Goal: Task Accomplishment & Management: Manage account settings

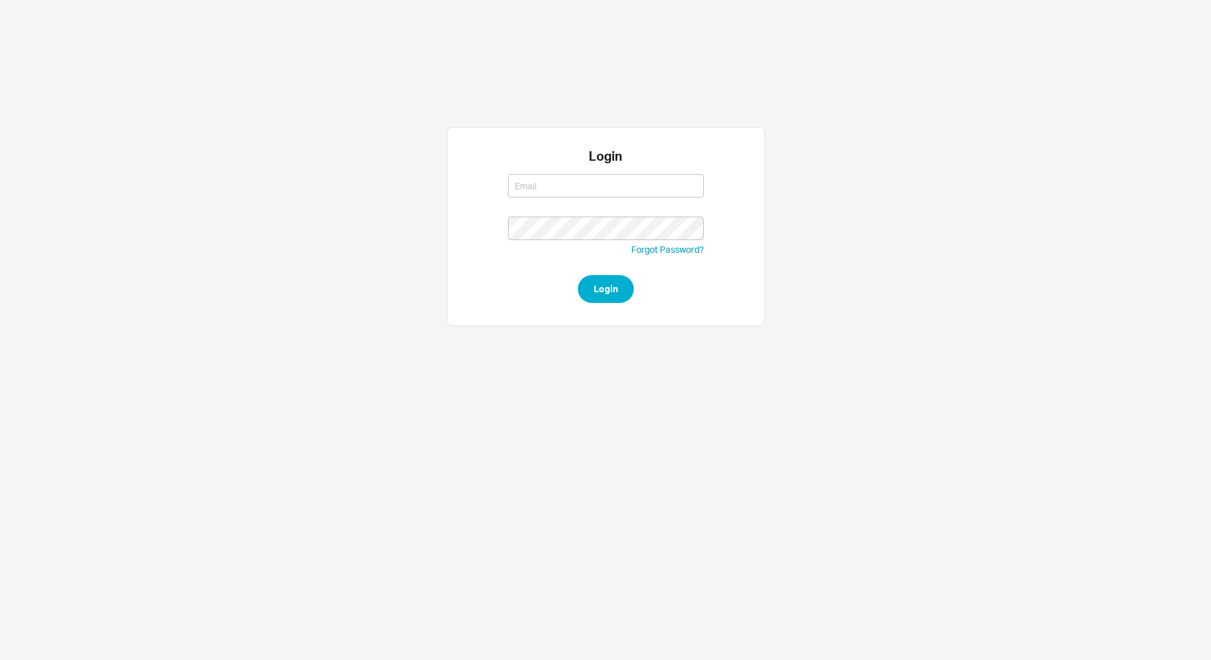
type input "[EMAIL_ADDRESS][DOMAIN_NAME]"
click at [592, 282] on button "Login" at bounding box center [606, 289] width 56 height 28
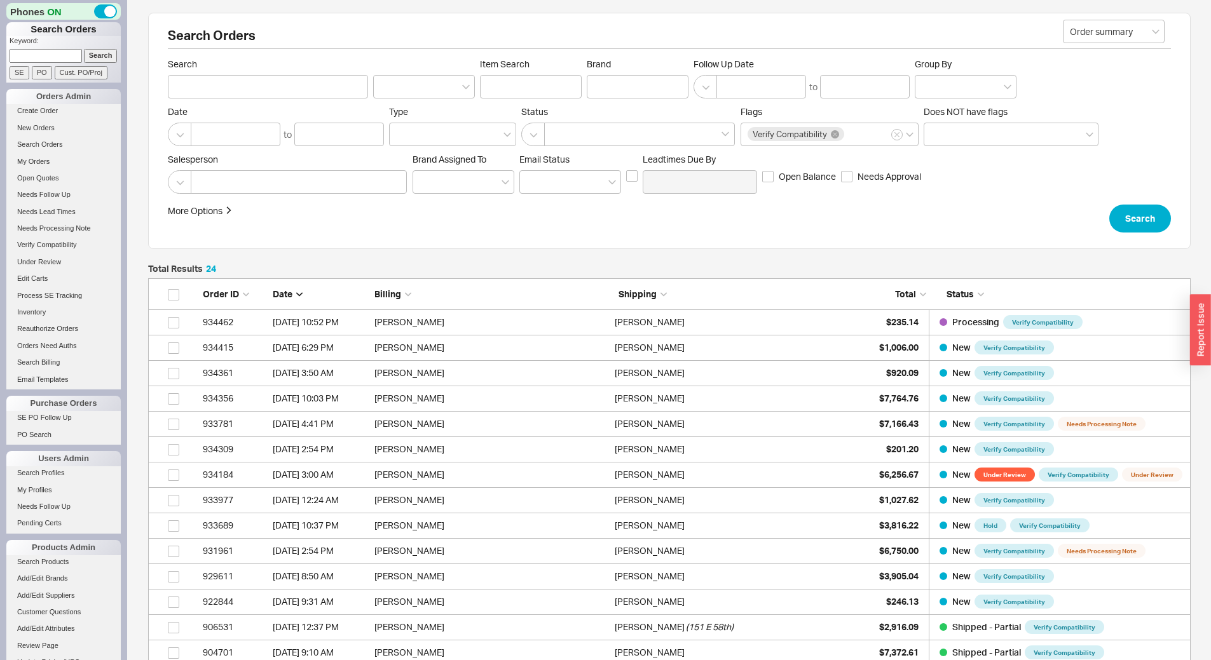
click at [64, 54] on input at bounding box center [46, 55] width 72 height 13
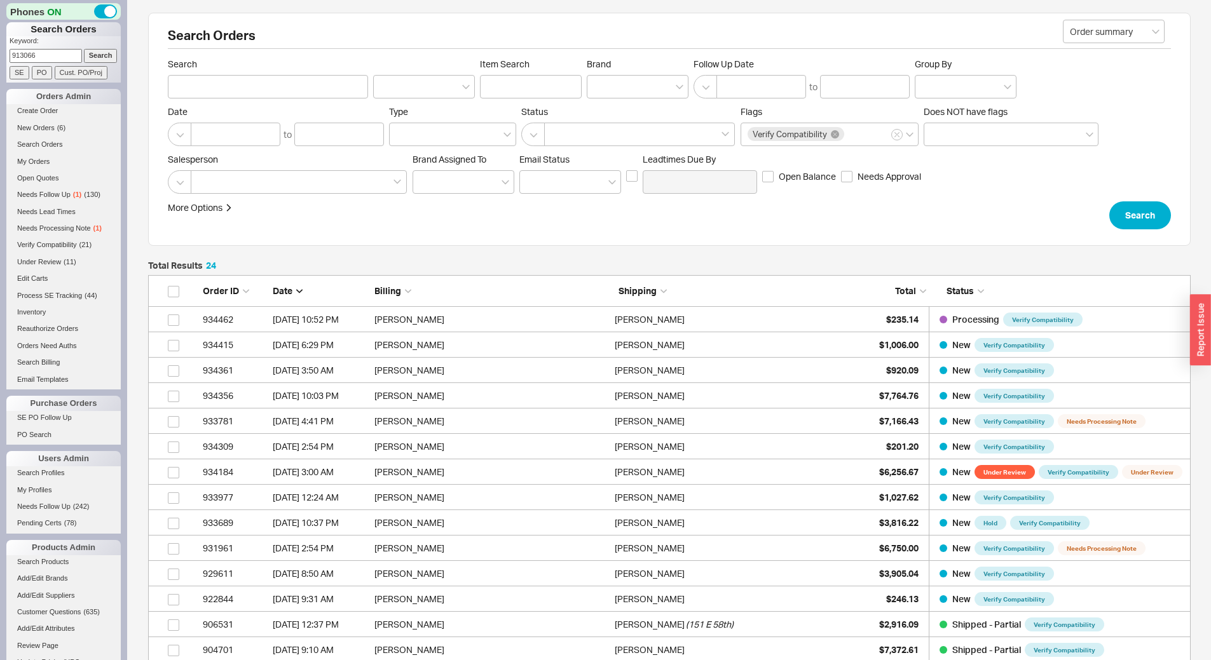
type input "913066"
click at [84, 49] on input "Search" at bounding box center [101, 55] width 34 height 13
type input "913066"
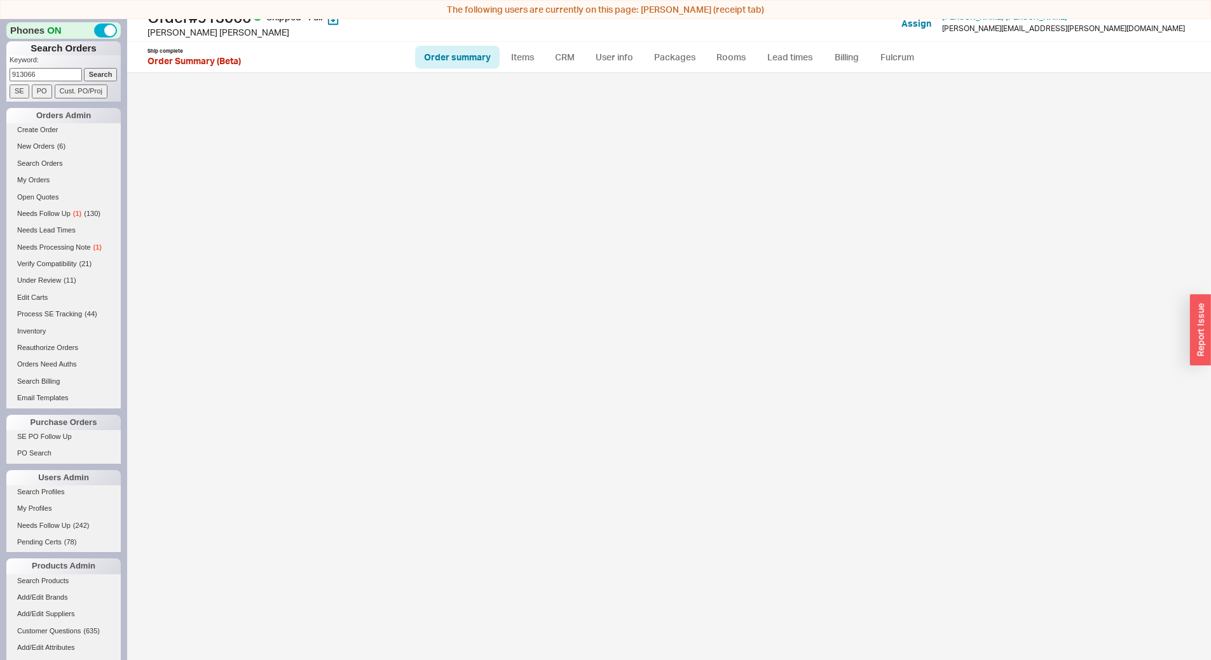
scroll to position [19, 0]
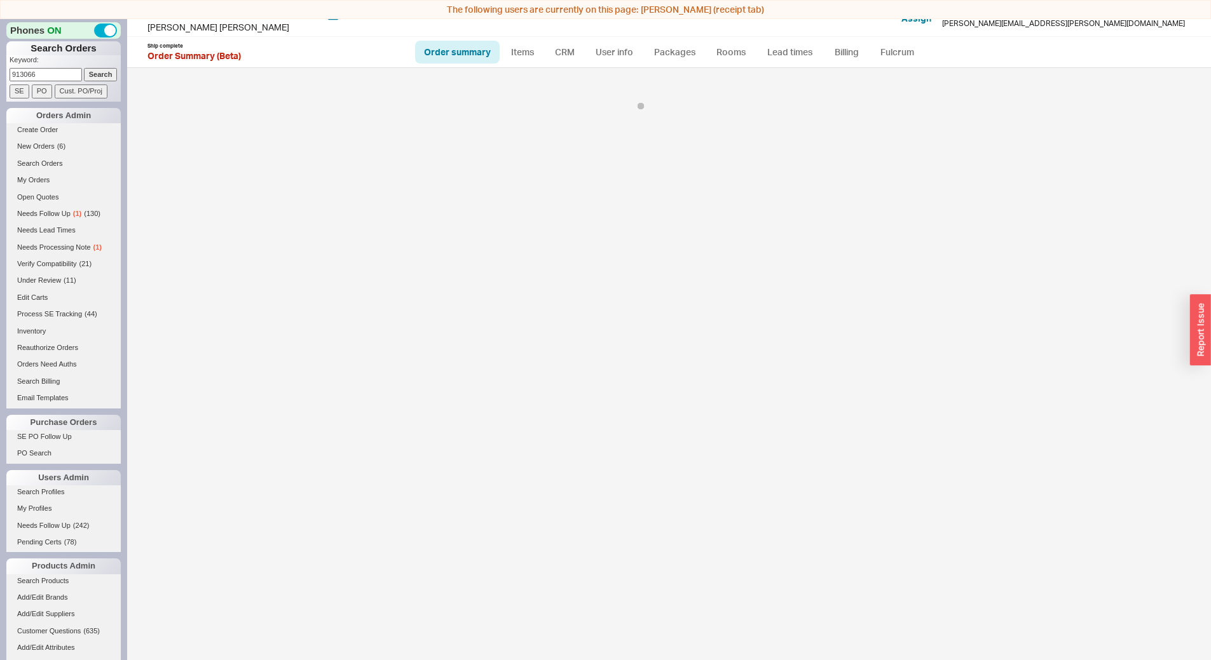
select select "LOW"
select select "3"
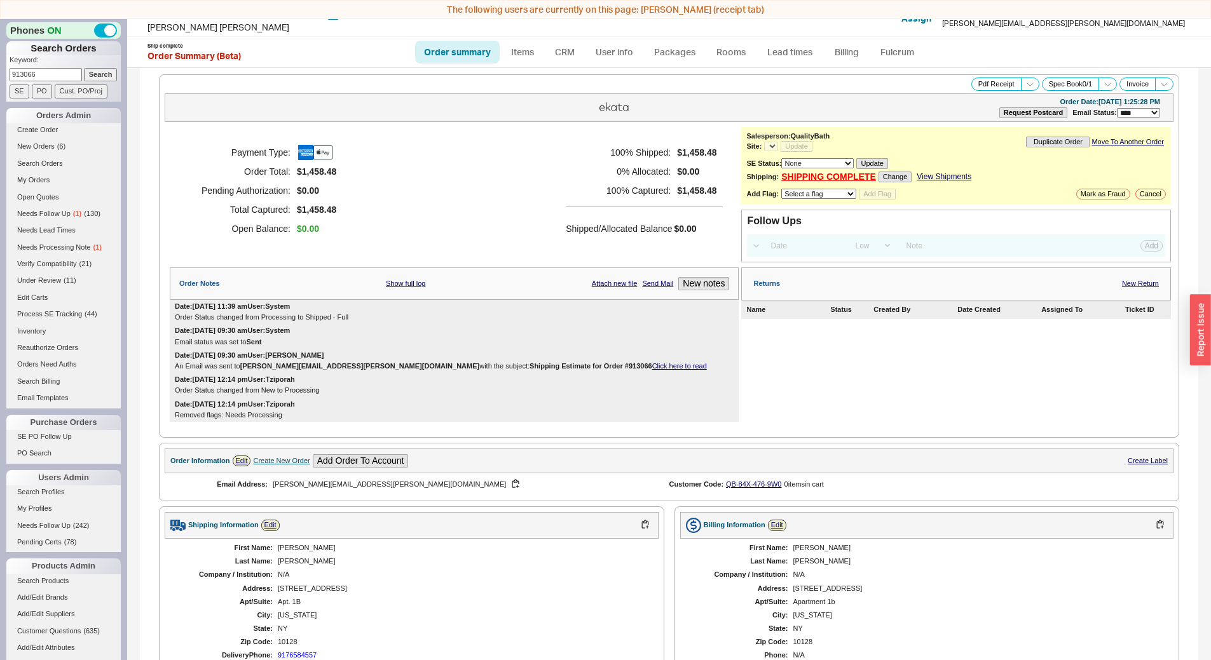
select select "*"
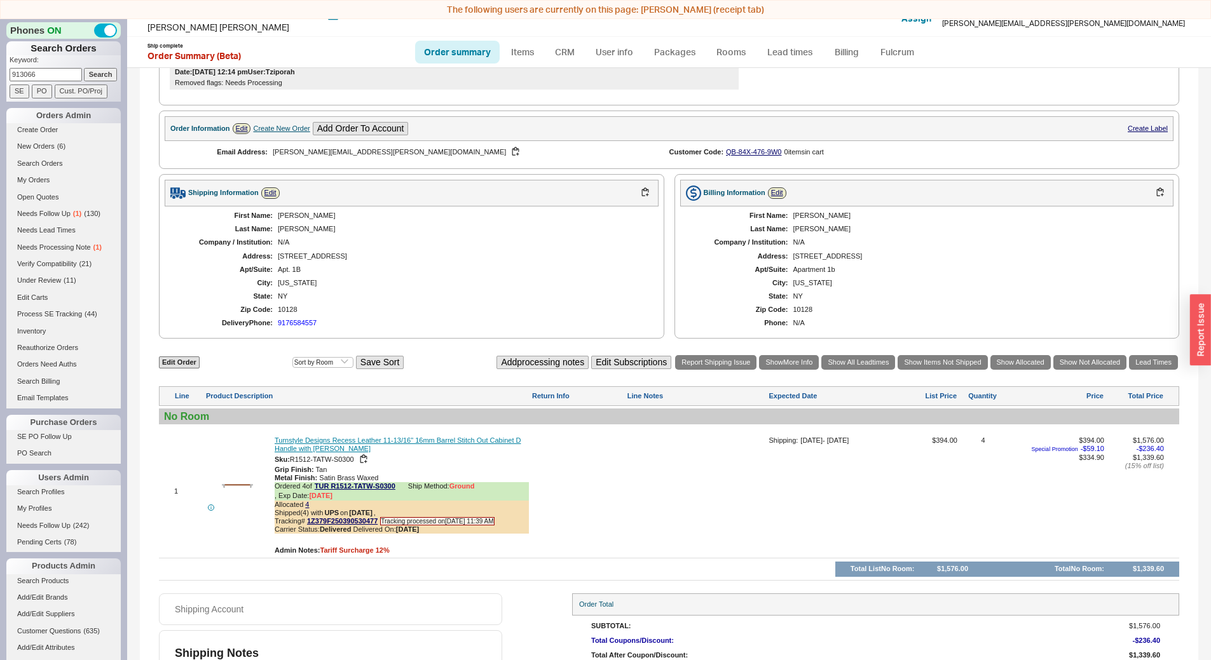
scroll to position [0, 0]
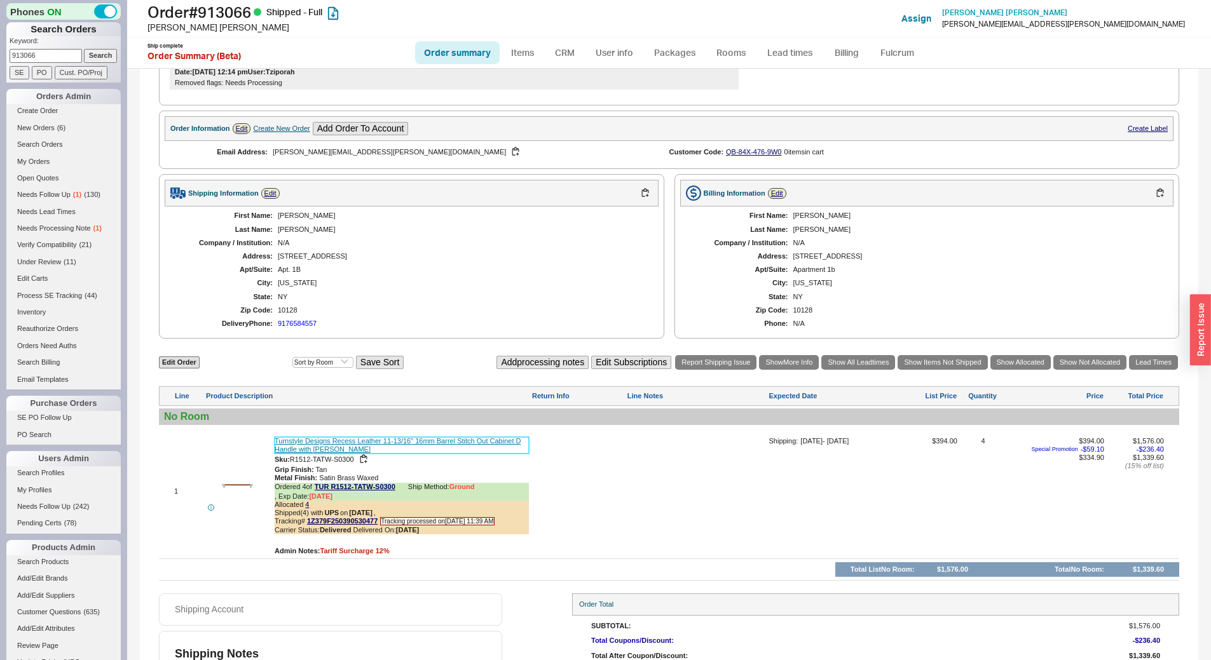
click at [448, 442] on link "Turnstyle Designs Recess Leather 11-13/16" 16mm Barrel Stitch Out Cabinet D Han…" at bounding box center [402, 445] width 254 height 17
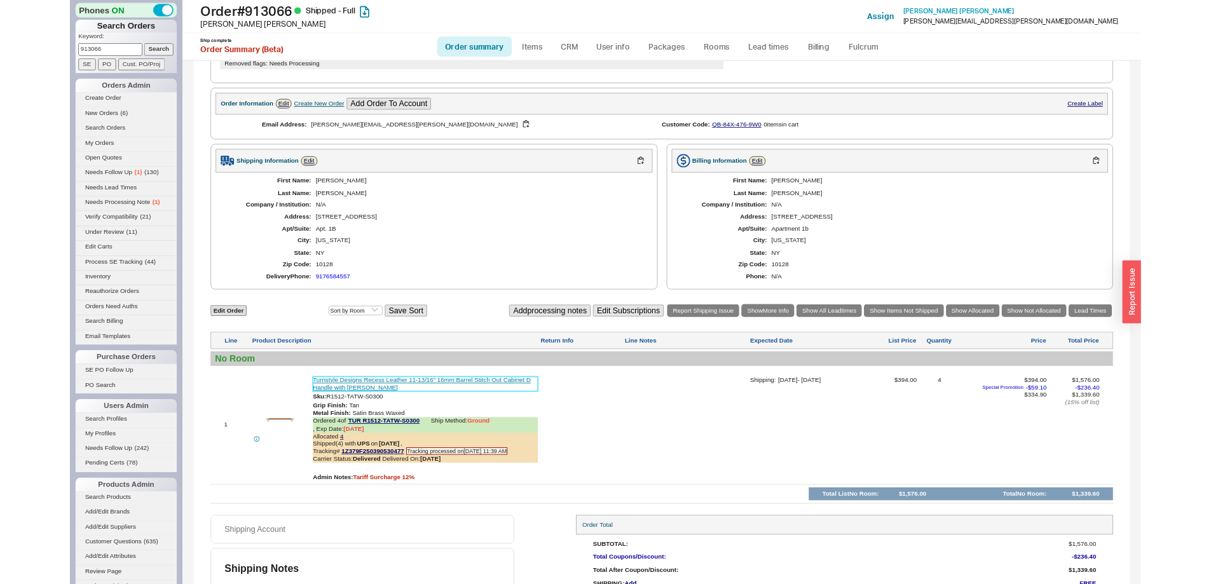
scroll to position [396, 0]
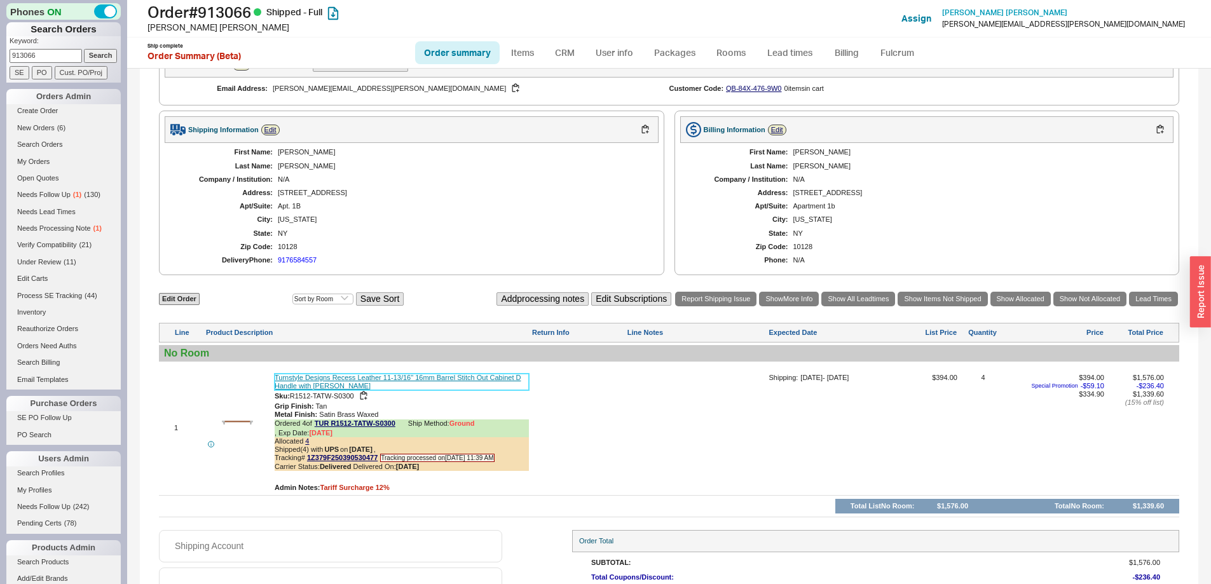
click at [387, 378] on link "Turnstyle Designs Recess Leather 11-13/16" 16mm Barrel Stitch Out Cabinet D Han…" at bounding box center [402, 382] width 254 height 17
click at [473, 53] on link "Order summary" at bounding box center [457, 52] width 85 height 23
select select "*"
select select "LOW"
select select "3"
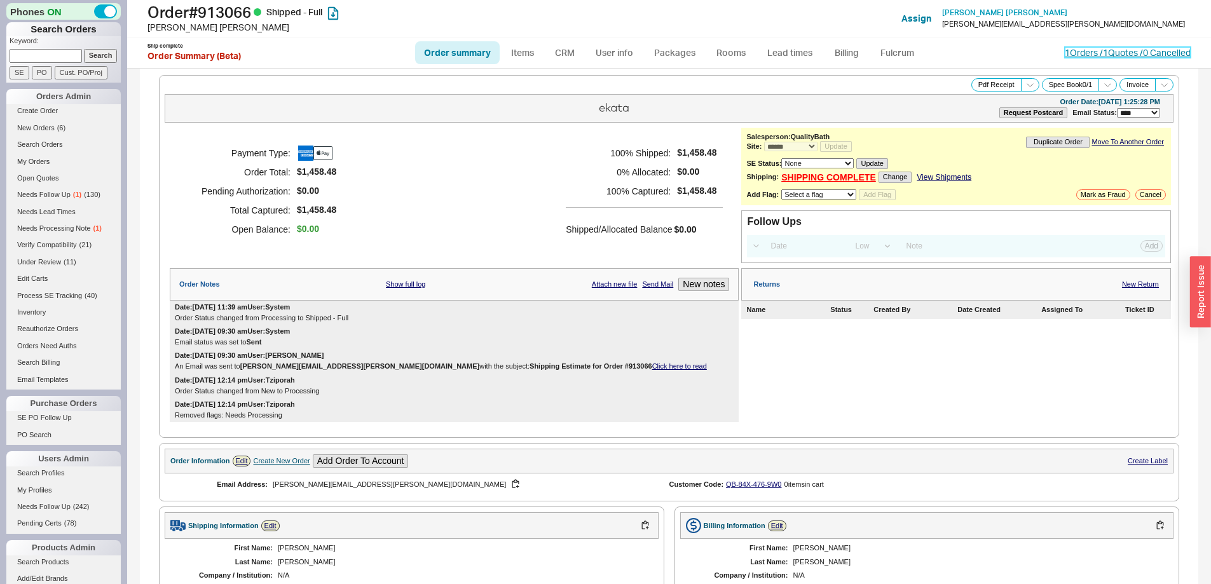
click at [1123, 51] on link "1 Orders / 1 Quotes / 0 Cancelled" at bounding box center [1128, 52] width 126 height 11
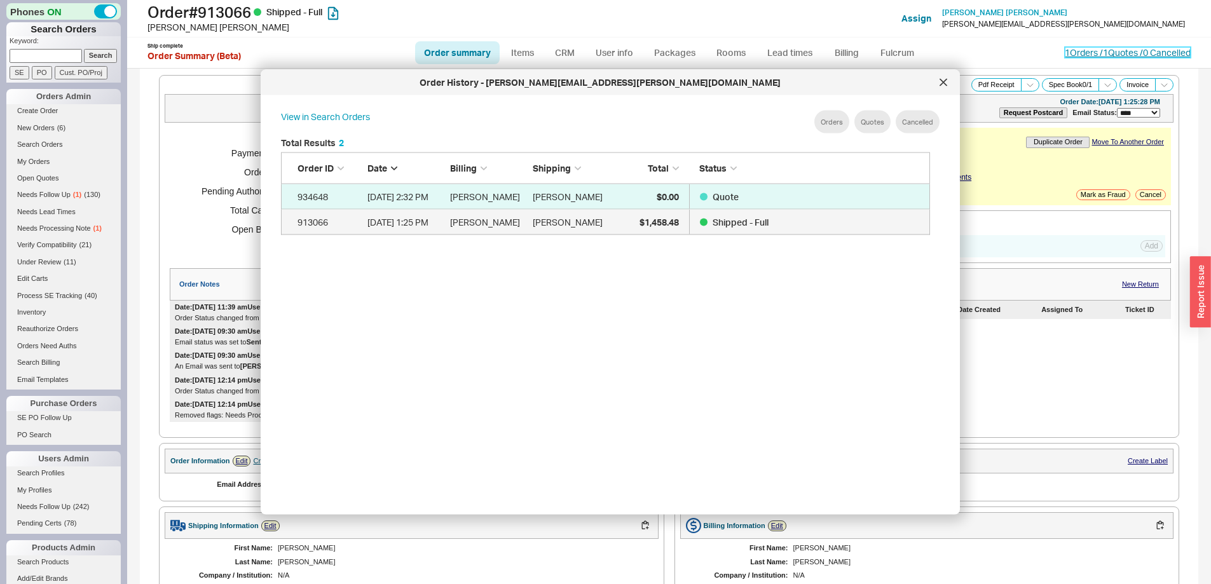
scroll to position [379, 660]
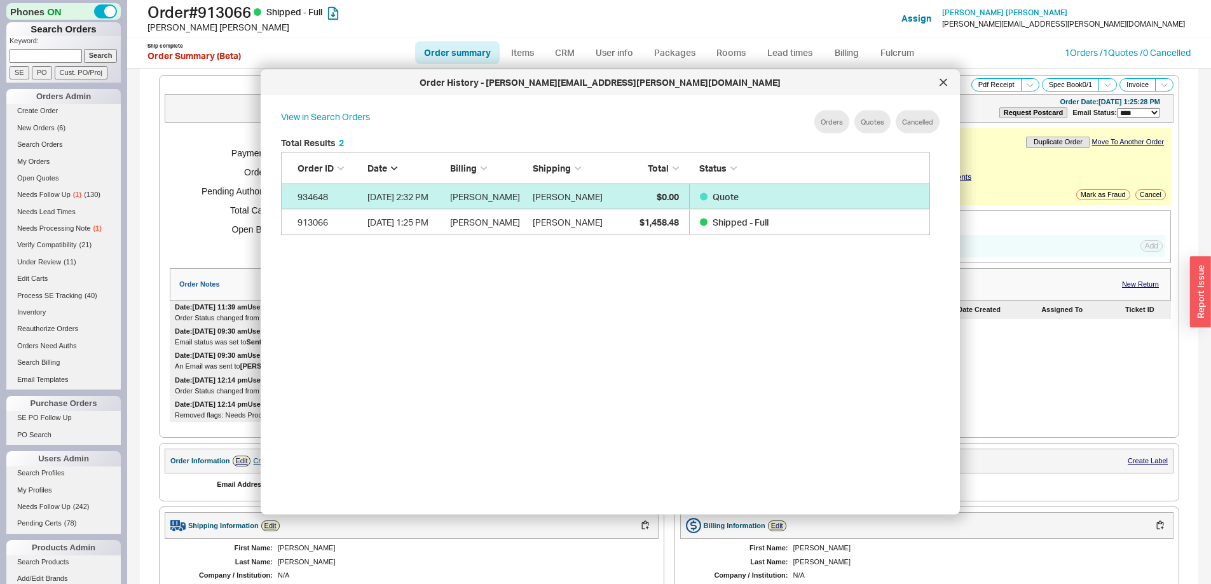
click at [605, 193] on div "Charles Torres" at bounding box center [571, 196] width 76 height 25
select select "*"
select select "LOW"
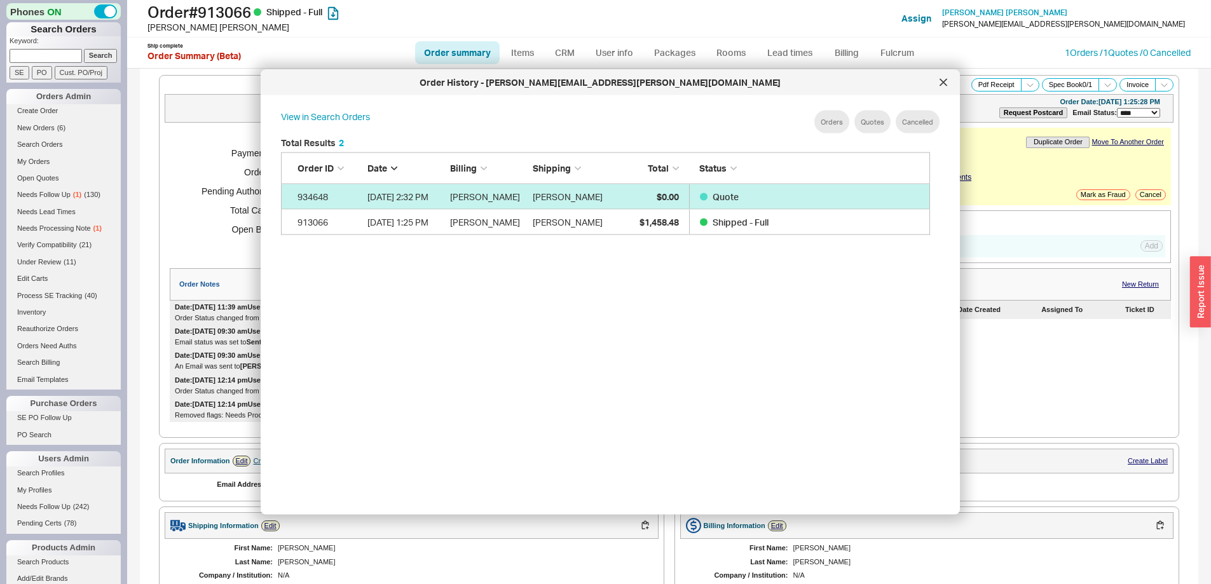
select select "3"
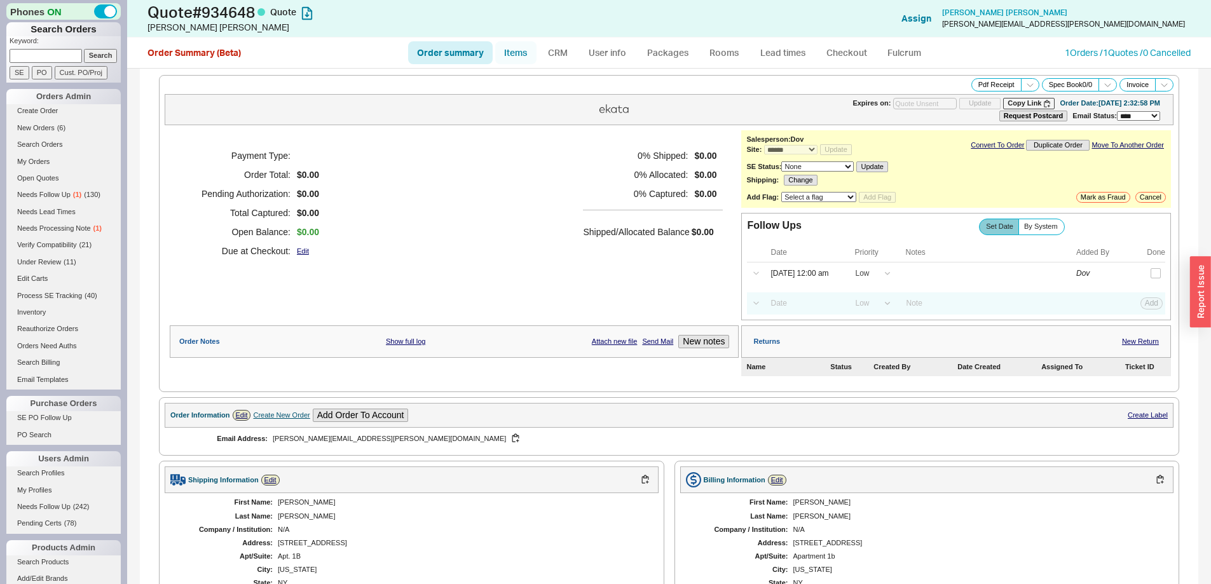
click at [523, 55] on link "Items" at bounding box center [515, 52] width 41 height 23
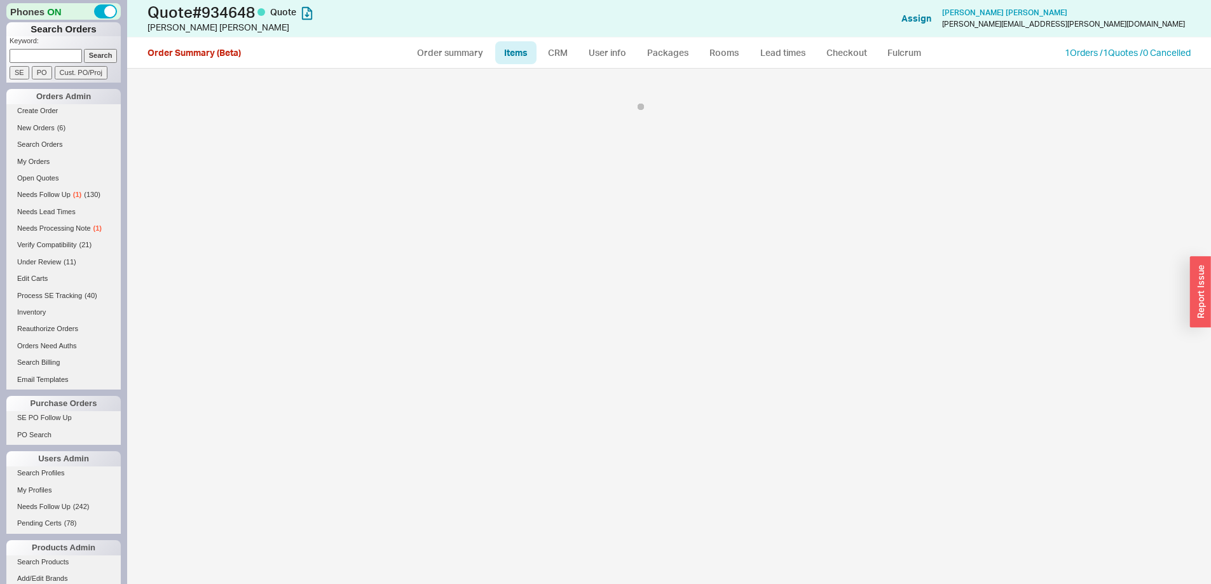
select select "3"
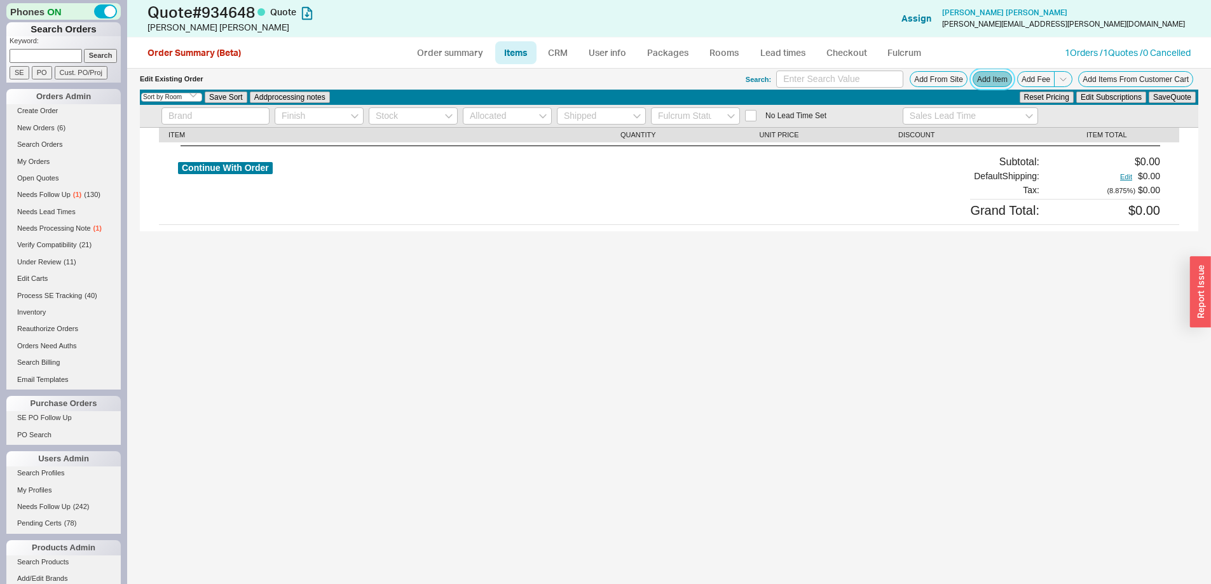
click at [983, 84] on button "Add Item" at bounding box center [992, 79] width 39 height 16
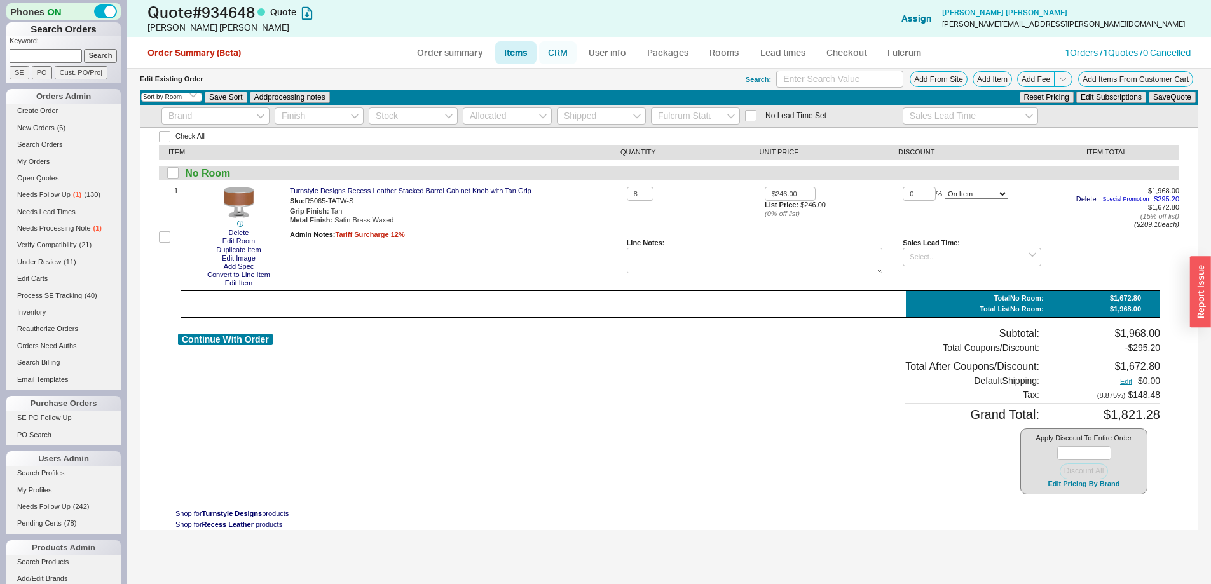
click at [556, 56] on link "CRM" at bounding box center [558, 52] width 38 height 23
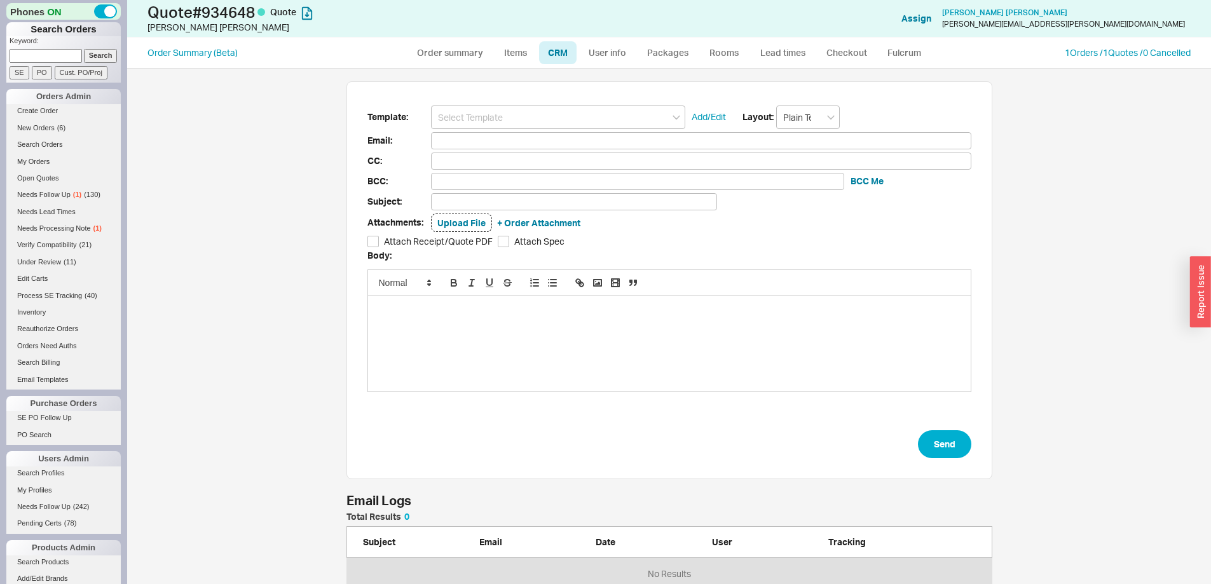
scroll to position [67, 636]
click at [572, 113] on input at bounding box center [558, 118] width 254 height 24
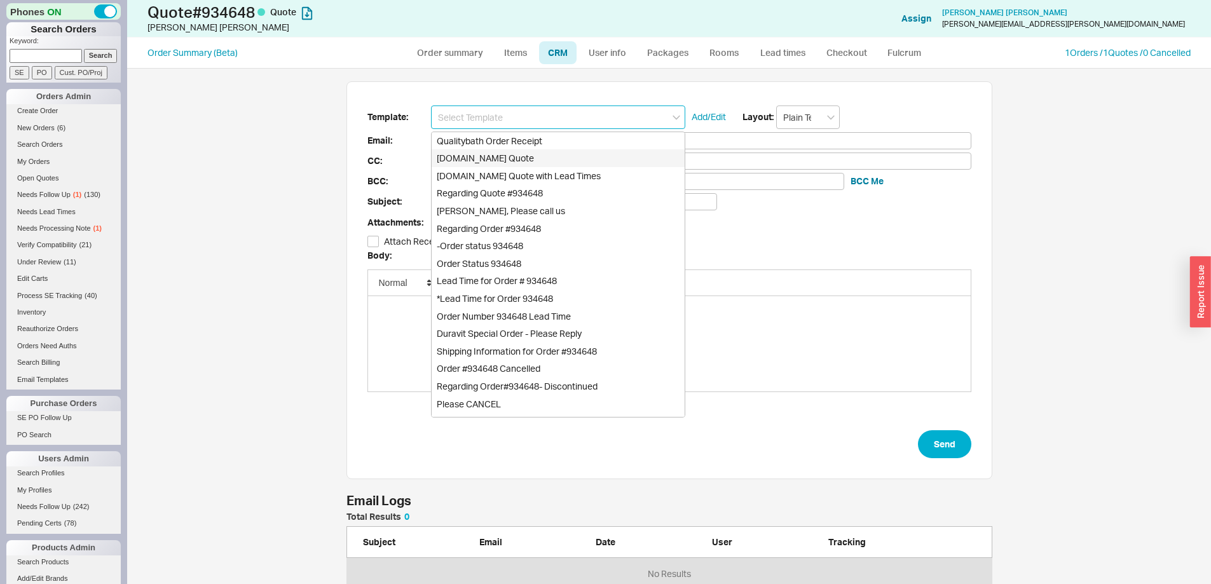
drag, startPoint x: 561, startPoint y: 156, endPoint x: 586, endPoint y: 188, distance: 40.8
click at [561, 156] on div "Qualitybath.com Quote" at bounding box center [558, 158] width 253 height 18
type input "Receipt"
type input "charles.torres@gmail.com"
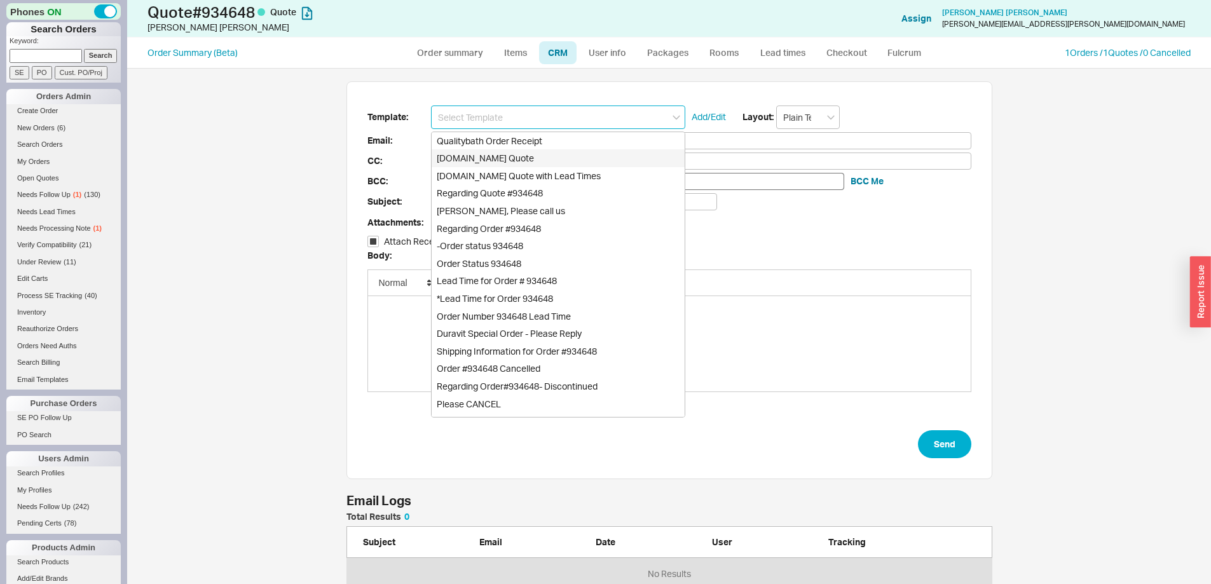
type input "Quality Bath Quote #934648"
checkbox input "true"
type input "Qualitybath.com Quote"
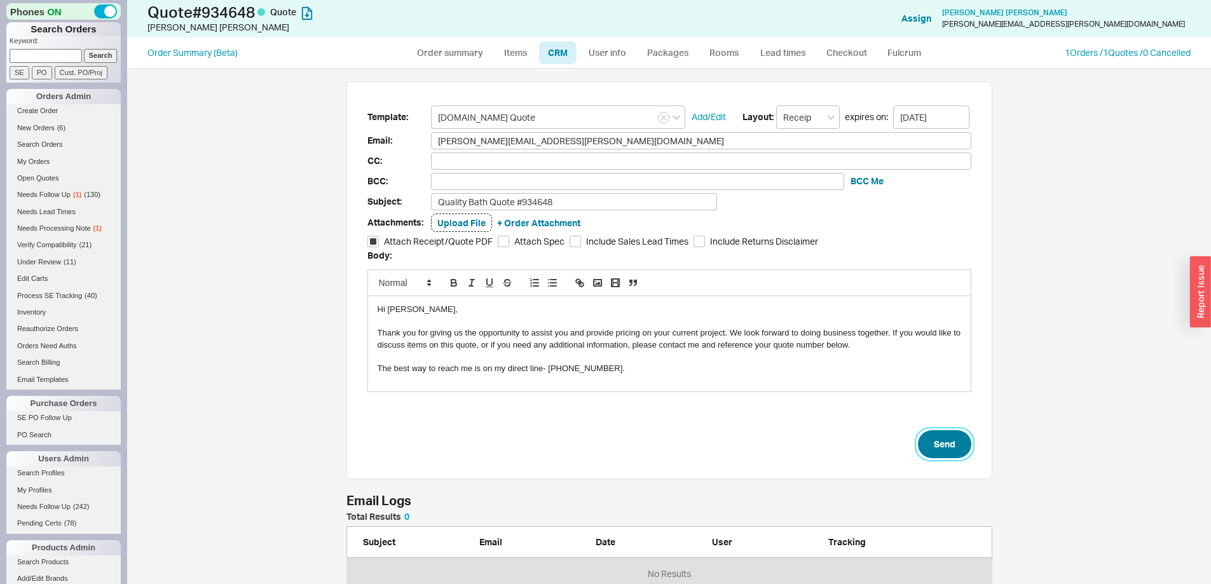
click at [955, 446] on button "Send" at bounding box center [944, 444] width 53 height 28
select select "*"
select select "LOW"
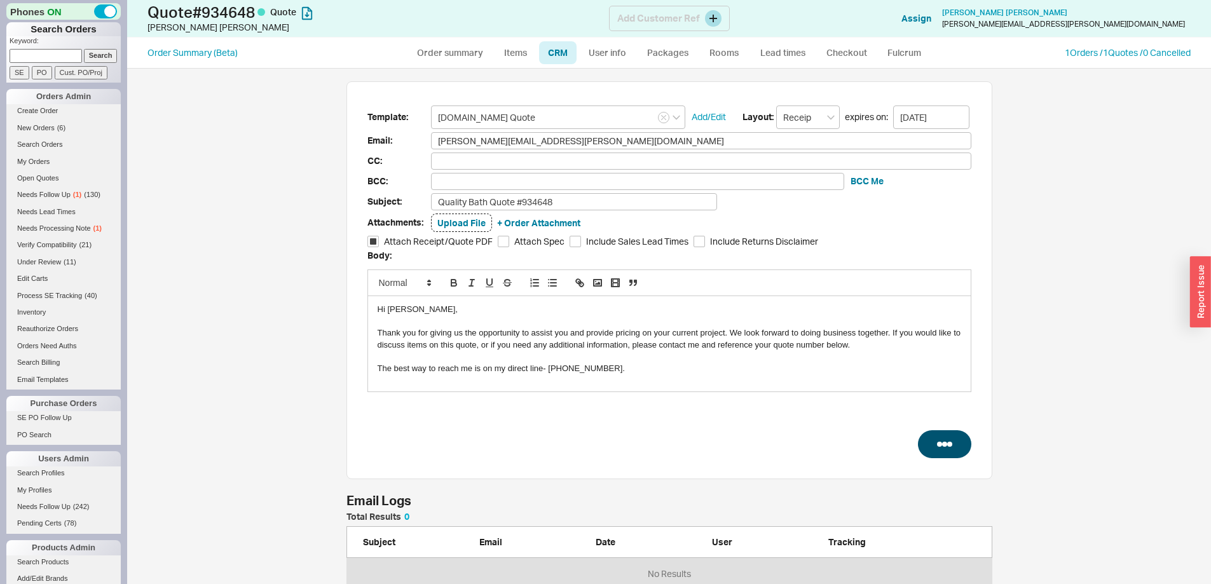
select select "3"
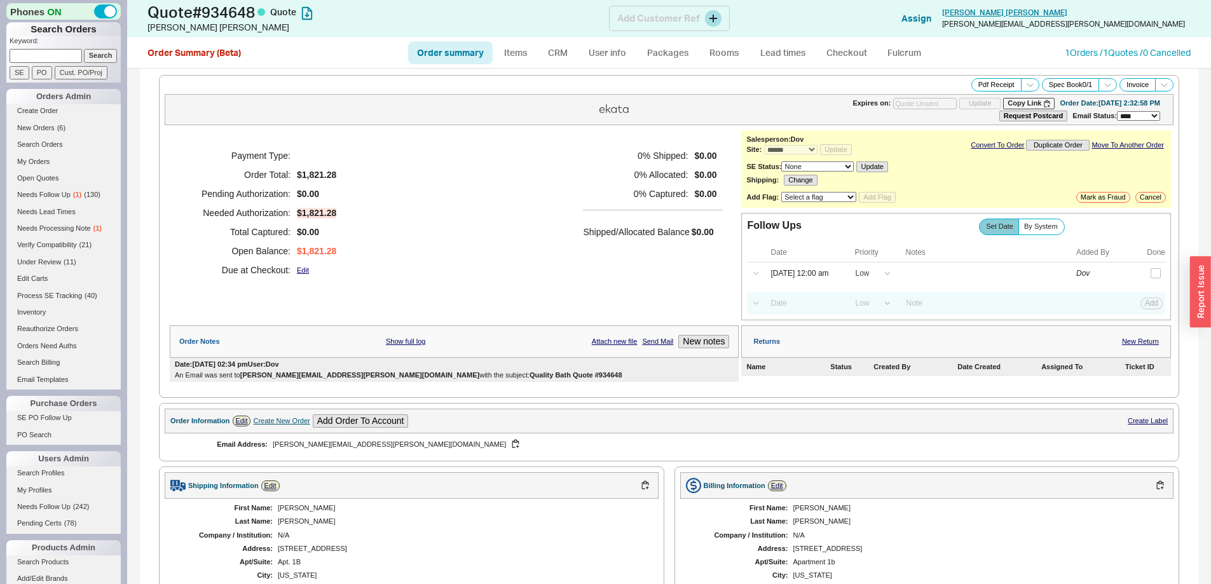
type input "09/01/2025"
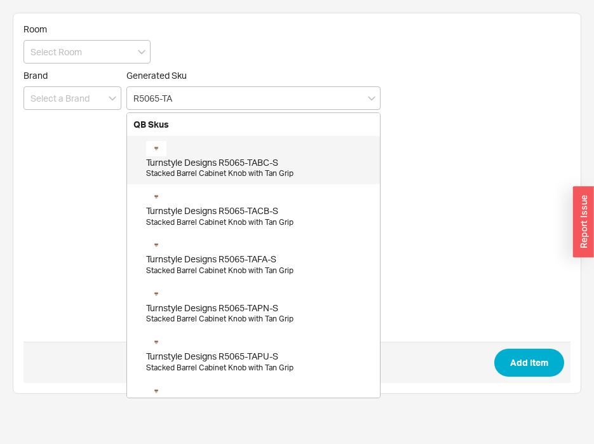
click at [249, 167] on div "Turnstyle Designs R5065-TABC-S" at bounding box center [260, 162] width 228 height 13
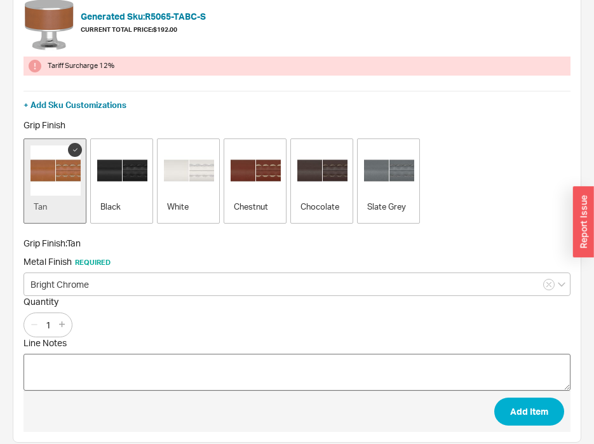
scroll to position [127, 0]
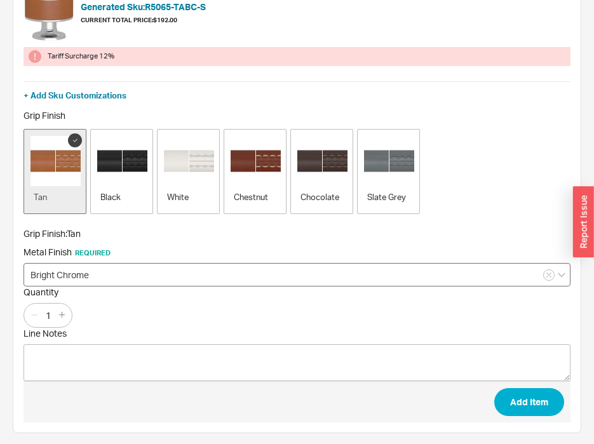
type input "R5065-TABC-S"
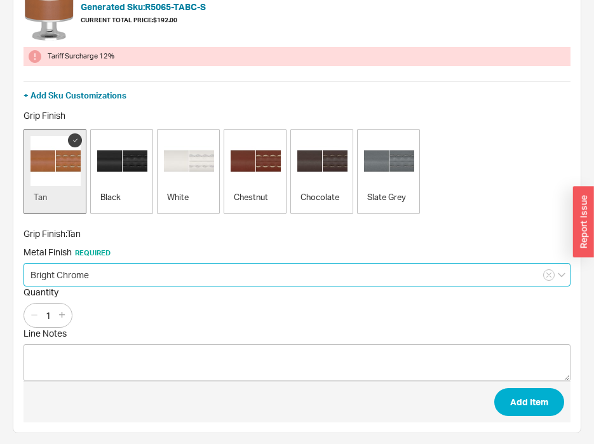
click at [96, 277] on input "Bright Chrome" at bounding box center [297, 275] width 547 height 24
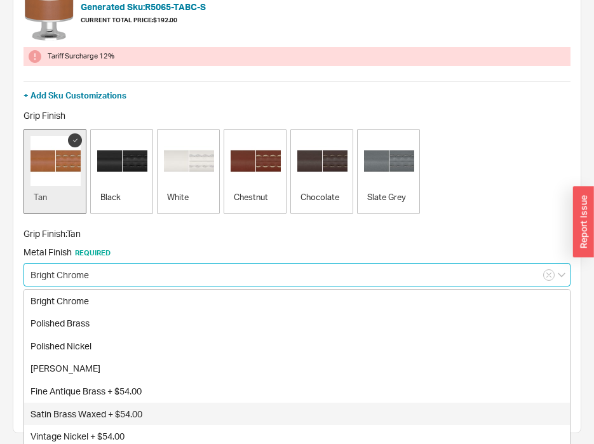
click at [133, 411] on div "Satin Brass Waxed + $54.00" at bounding box center [297, 414] width 546 height 23
type input "Satin Brass Waxed + $54.00"
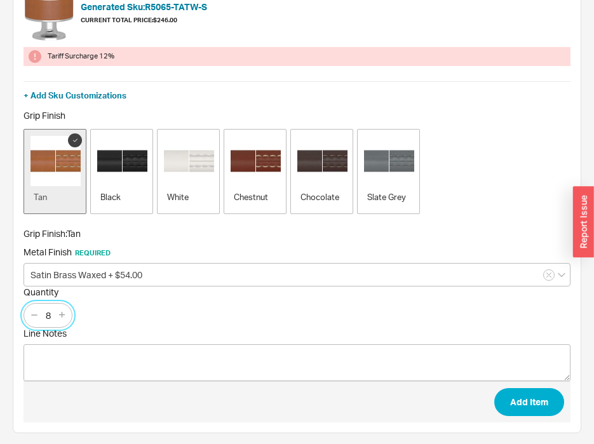
type input "8"
click at [495, 388] on button "Add Item" at bounding box center [530, 402] width 70 height 28
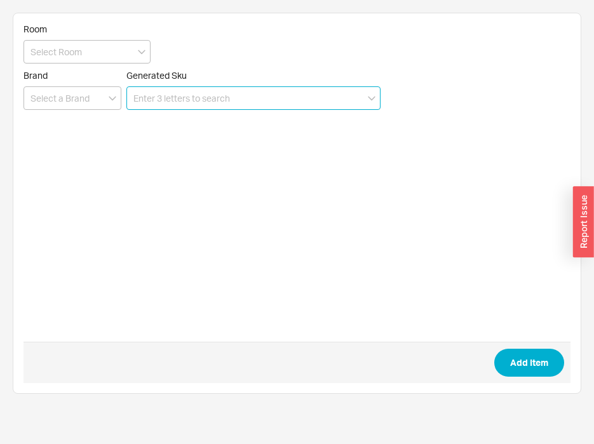
scroll to position [0, 0]
